Goal: Find specific page/section: Find specific page/section

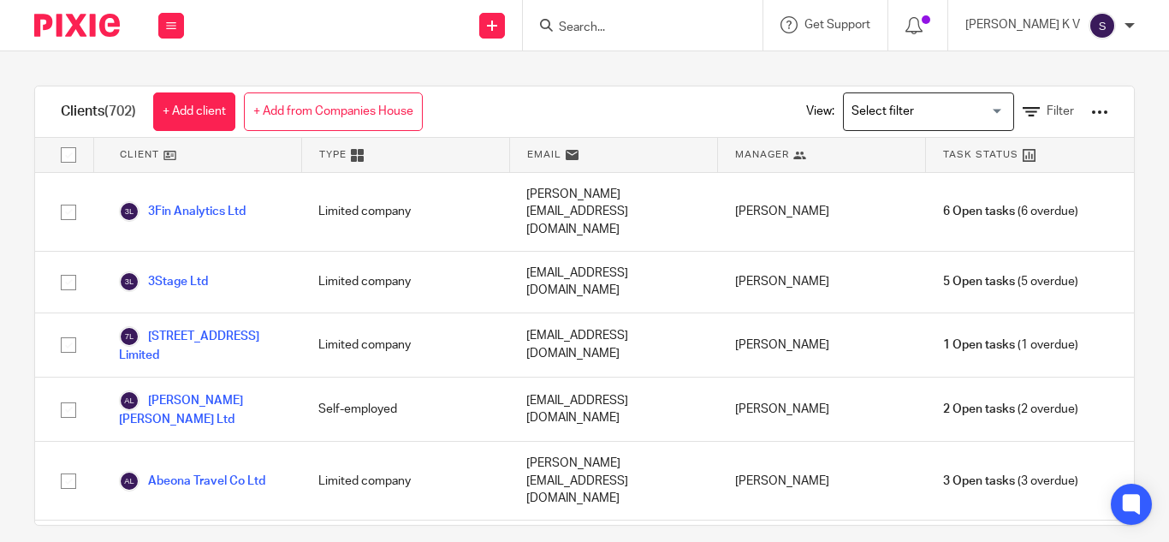
click at [616, 27] on input "Search" at bounding box center [634, 28] width 154 height 15
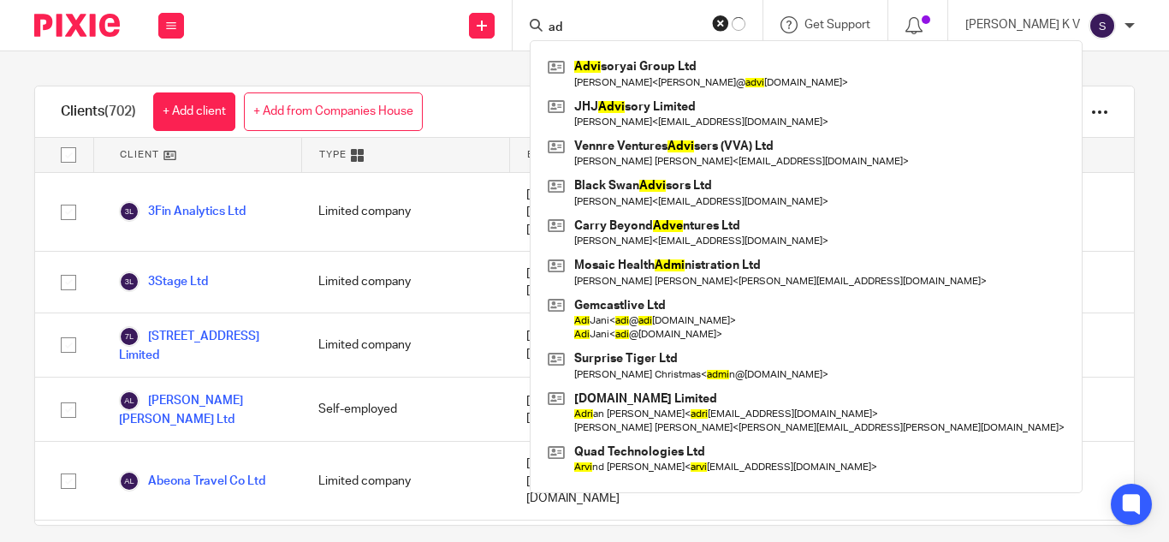
type input "a"
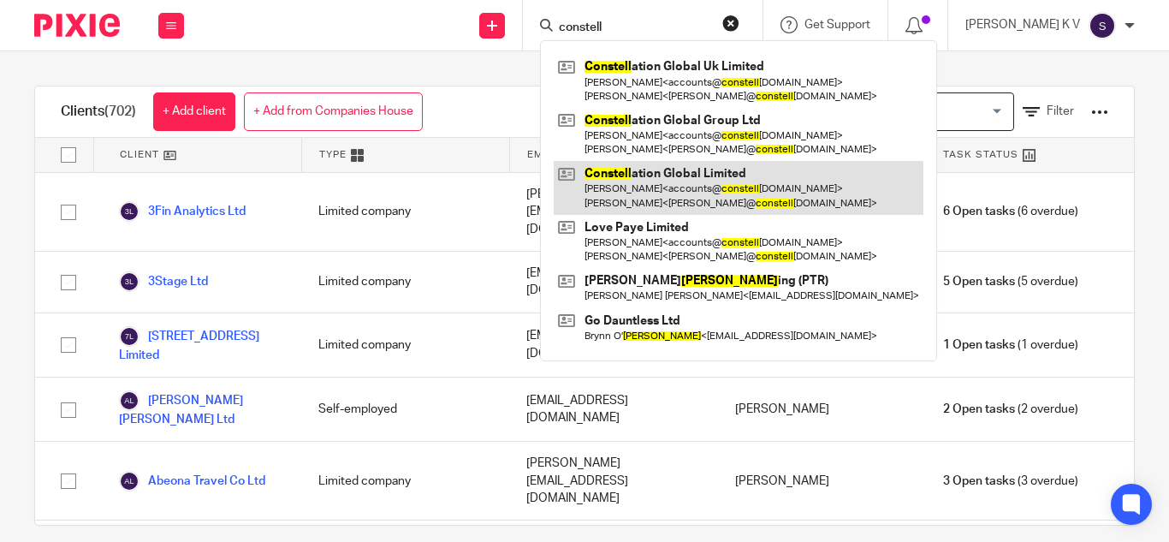
type input "constell"
click at [692, 187] on link at bounding box center [739, 187] width 370 height 53
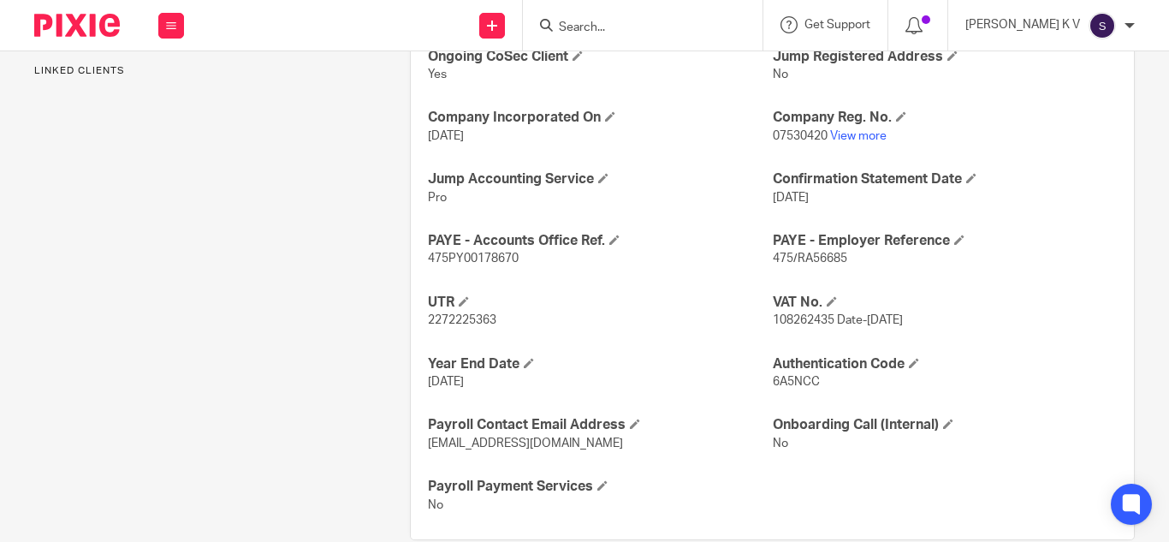
scroll to position [688, 0]
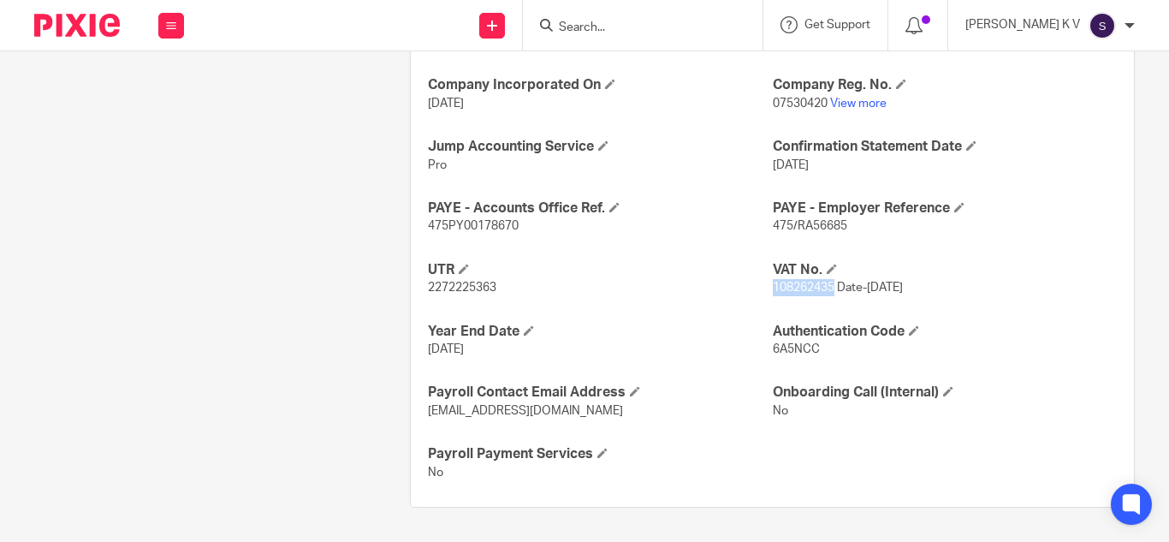
drag, startPoint x: 769, startPoint y: 288, endPoint x: 826, endPoint y: 291, distance: 57.4
click at [826, 291] on span "108262435 Date-1 April 2011" at bounding box center [838, 288] width 130 height 12
copy span "108262435"
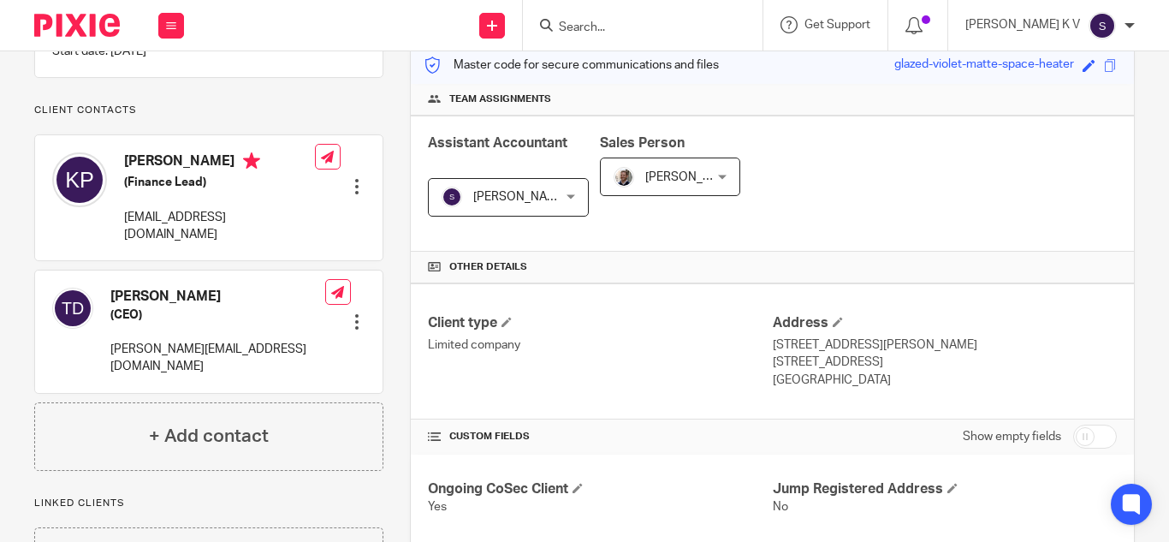
scroll to position [514, 0]
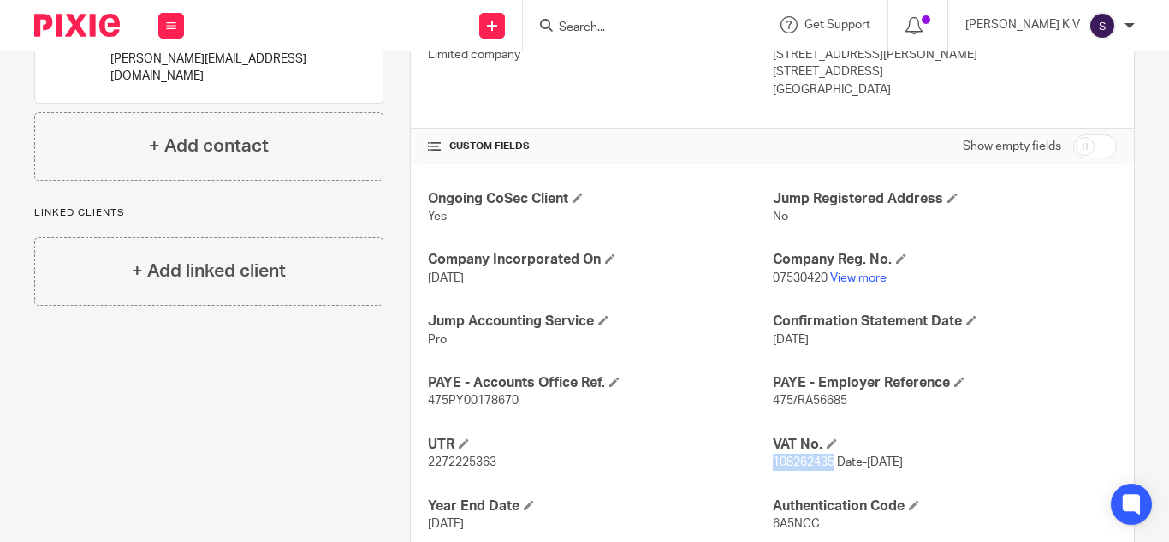
click at [851, 274] on link "View more" at bounding box center [858, 278] width 56 height 12
click at [646, 28] on input "Search" at bounding box center [634, 28] width 154 height 15
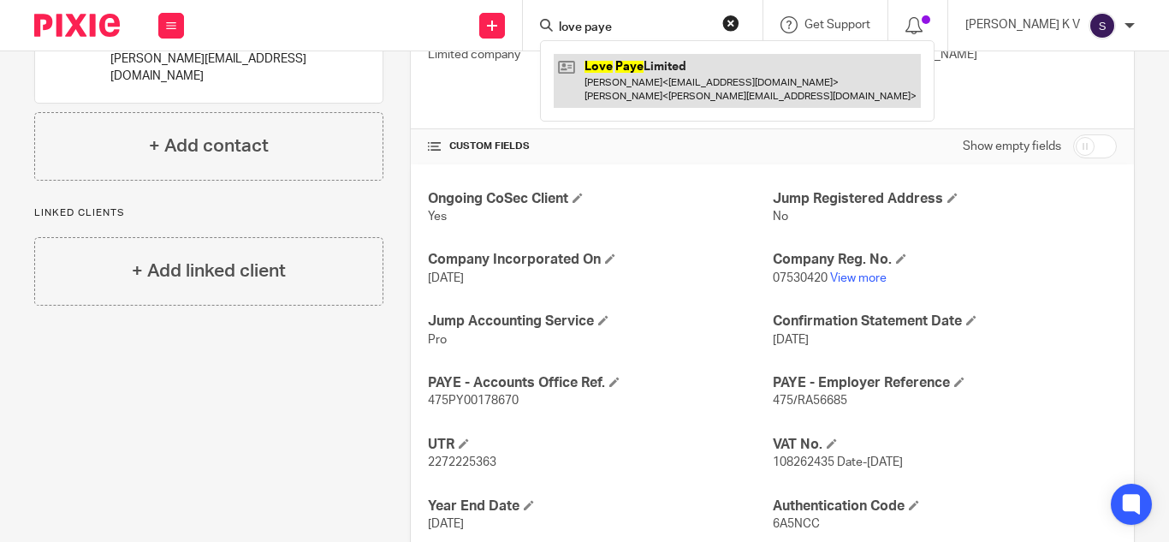
type input "love paye"
click at [702, 84] on link at bounding box center [737, 80] width 367 height 53
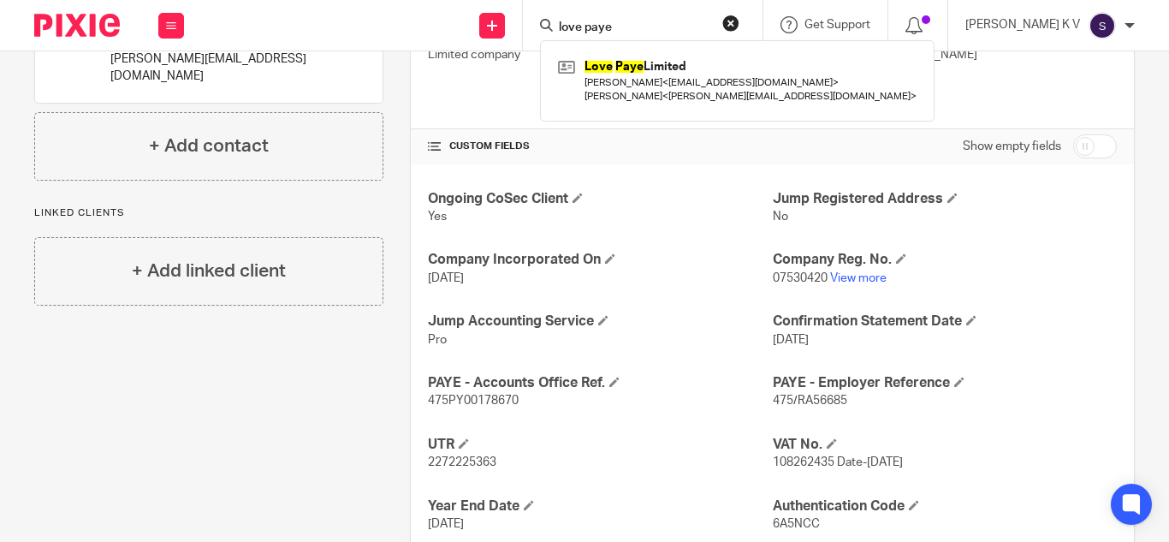
scroll to position [584, 0]
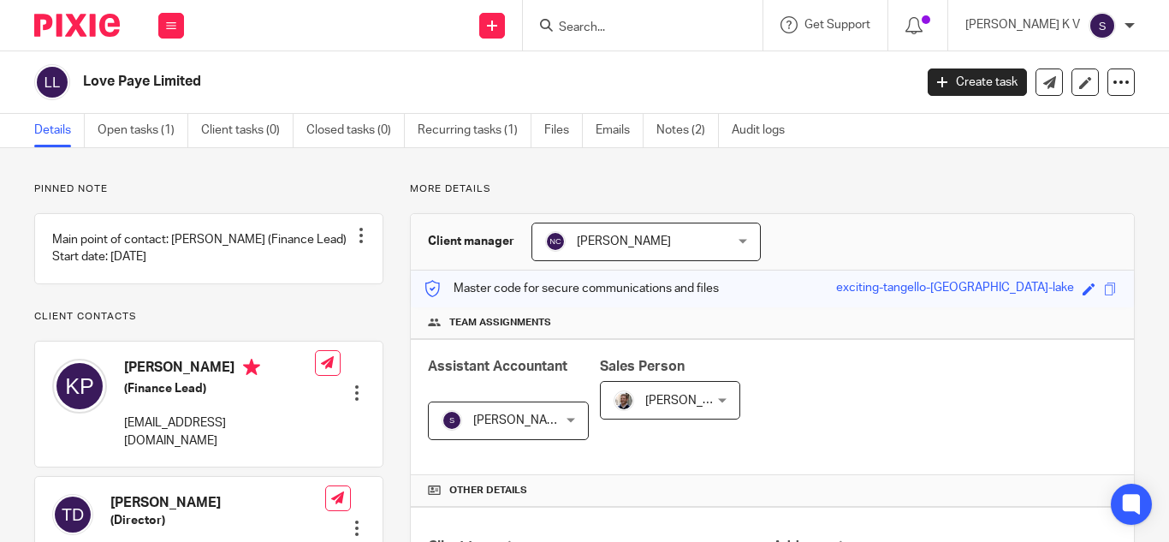
scroll to position [342, 0]
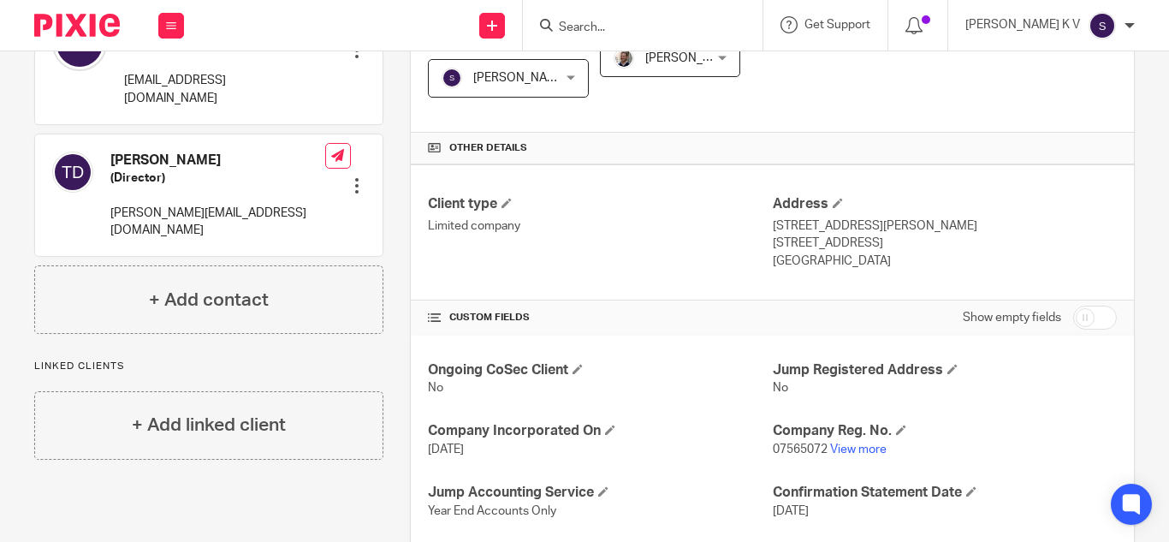
click at [650, 21] on input "Search" at bounding box center [634, 28] width 154 height 15
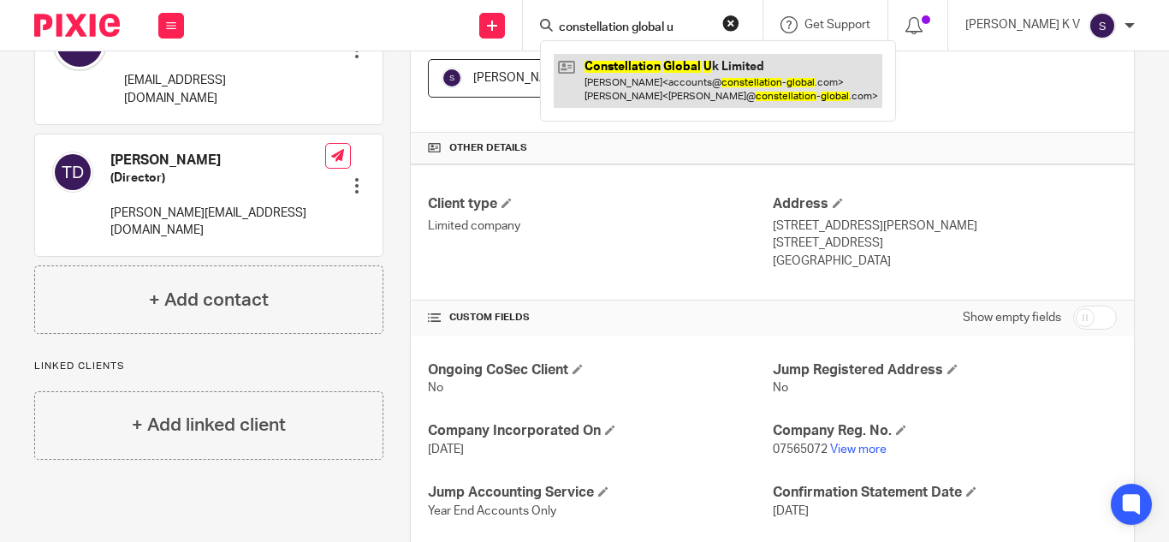
type input "constellation global u"
click at [663, 78] on link at bounding box center [718, 80] width 329 height 53
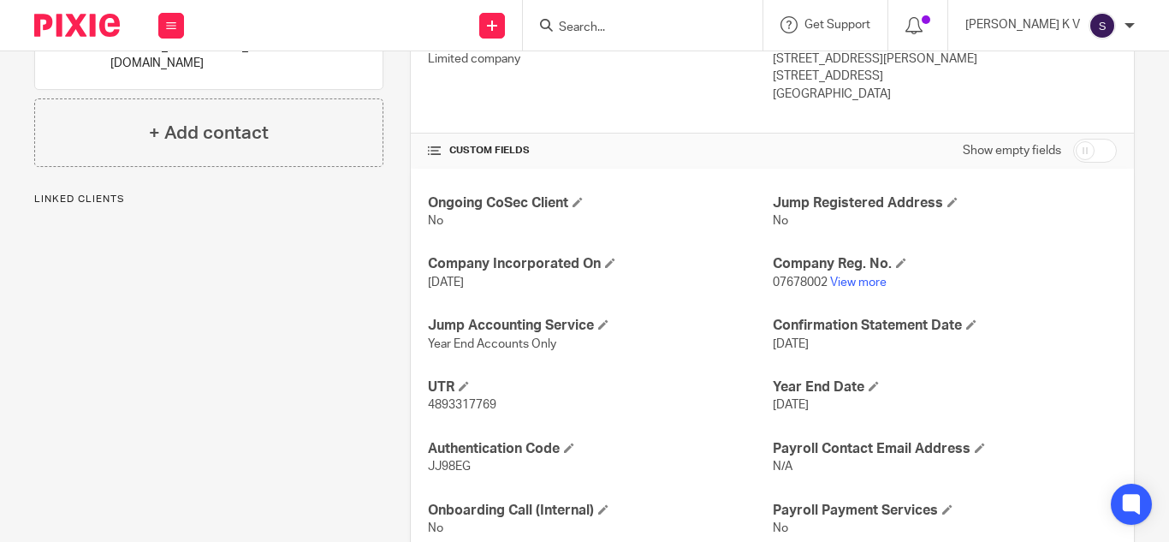
scroll to position [514, 0]
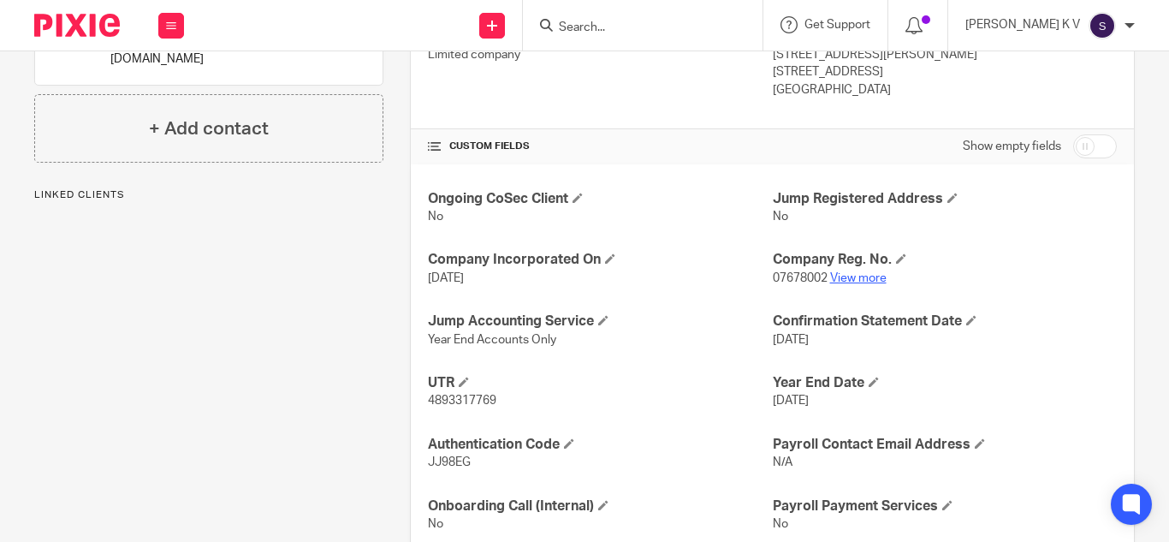
click at [859, 276] on link "View more" at bounding box center [858, 278] width 56 height 12
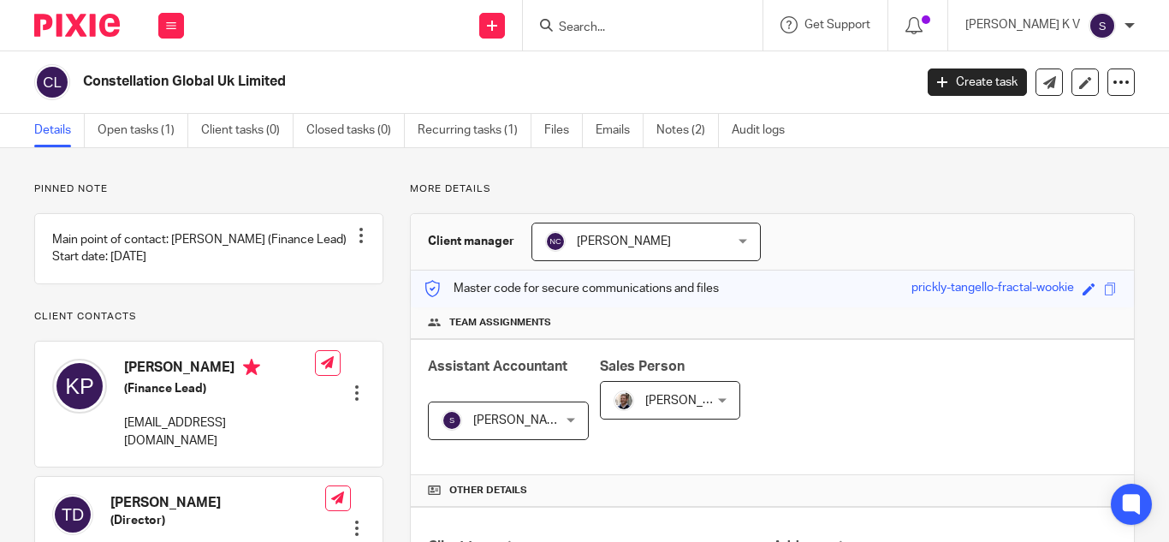
click at [697, 26] on input "Search" at bounding box center [634, 28] width 154 height 15
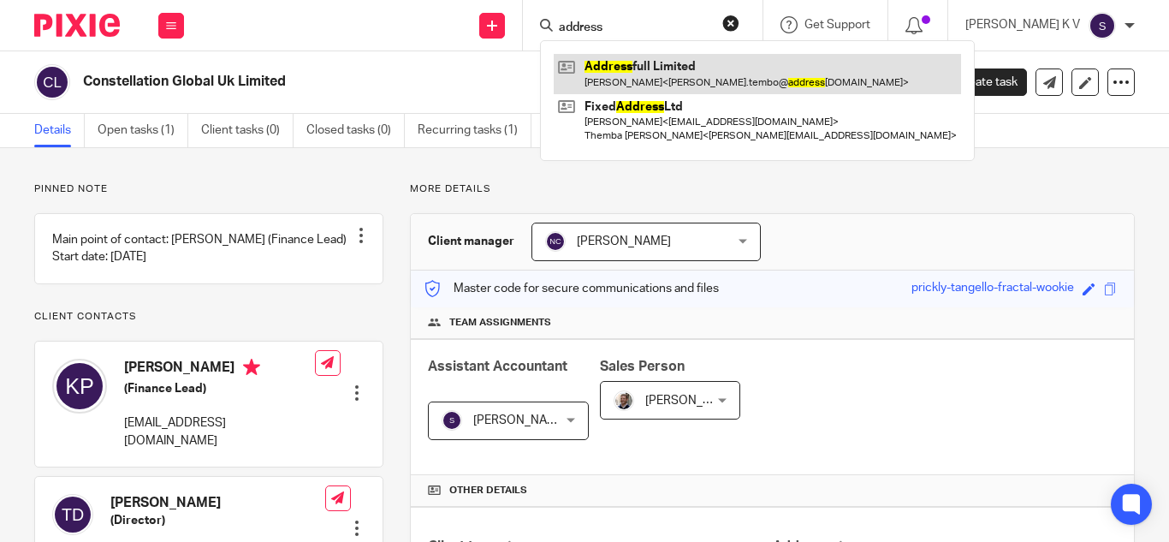
type input "address"
click at [719, 80] on link at bounding box center [757, 73] width 407 height 39
